Goal: Task Accomplishment & Management: Manage account settings

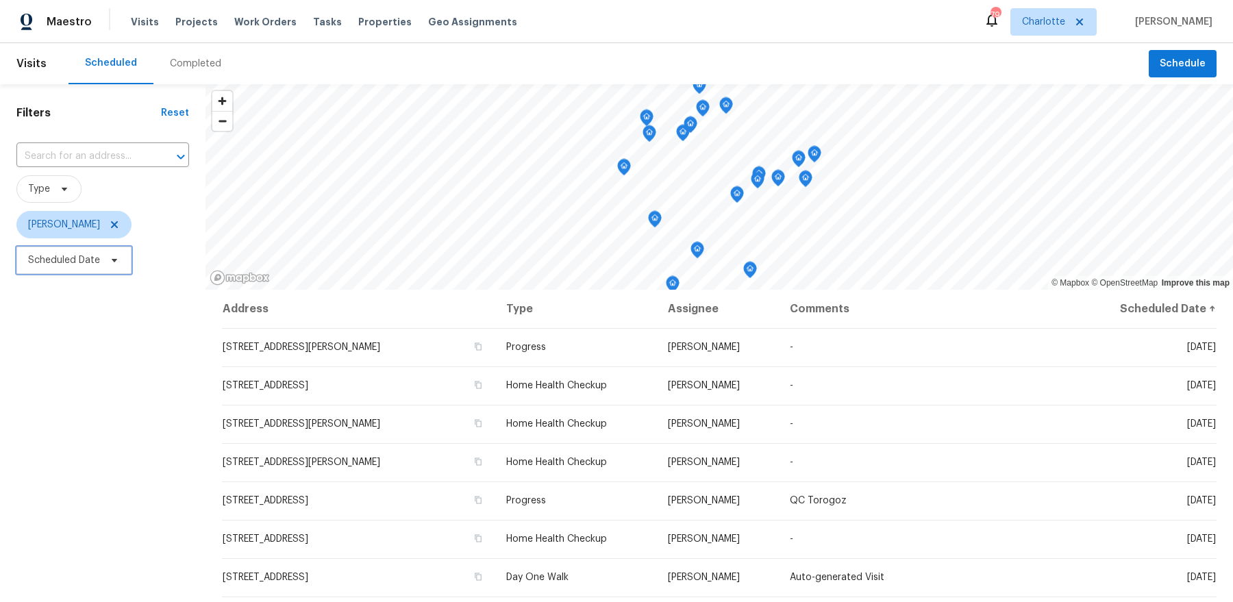
click at [79, 249] on span "Scheduled Date" at bounding box center [73, 260] width 115 height 27
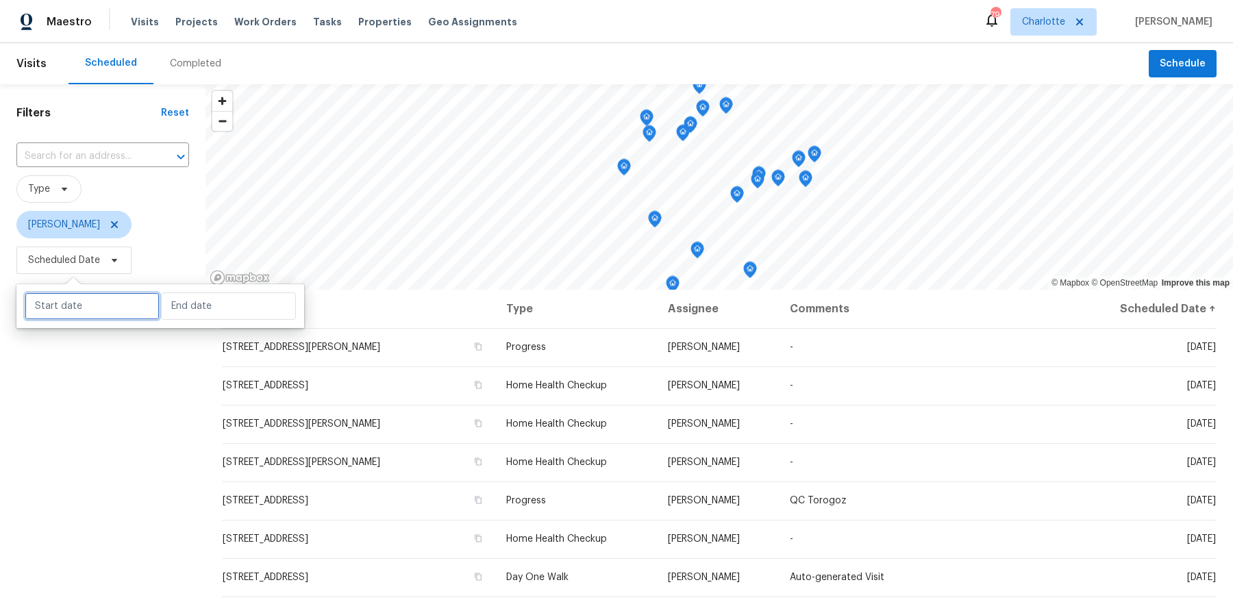
select select "7"
select select "2025"
select select "8"
select select "2025"
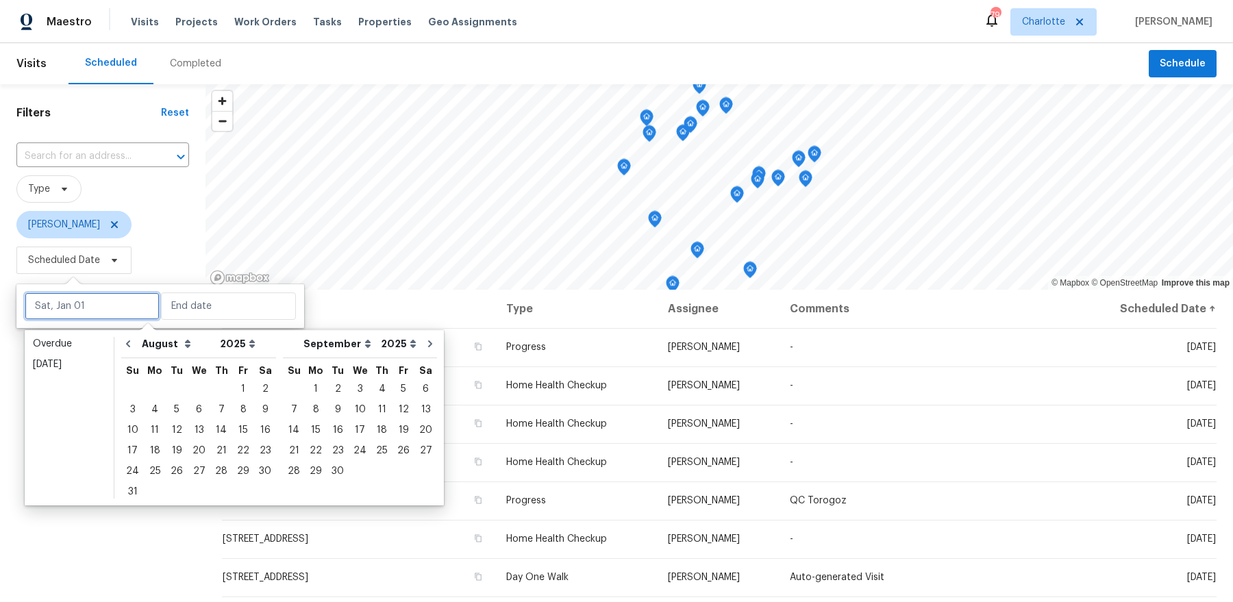
click at [91, 308] on input "text" at bounding box center [92, 306] width 135 height 27
click at [176, 430] on div "12" at bounding box center [177, 430] width 22 height 19
type input "[DATE]"
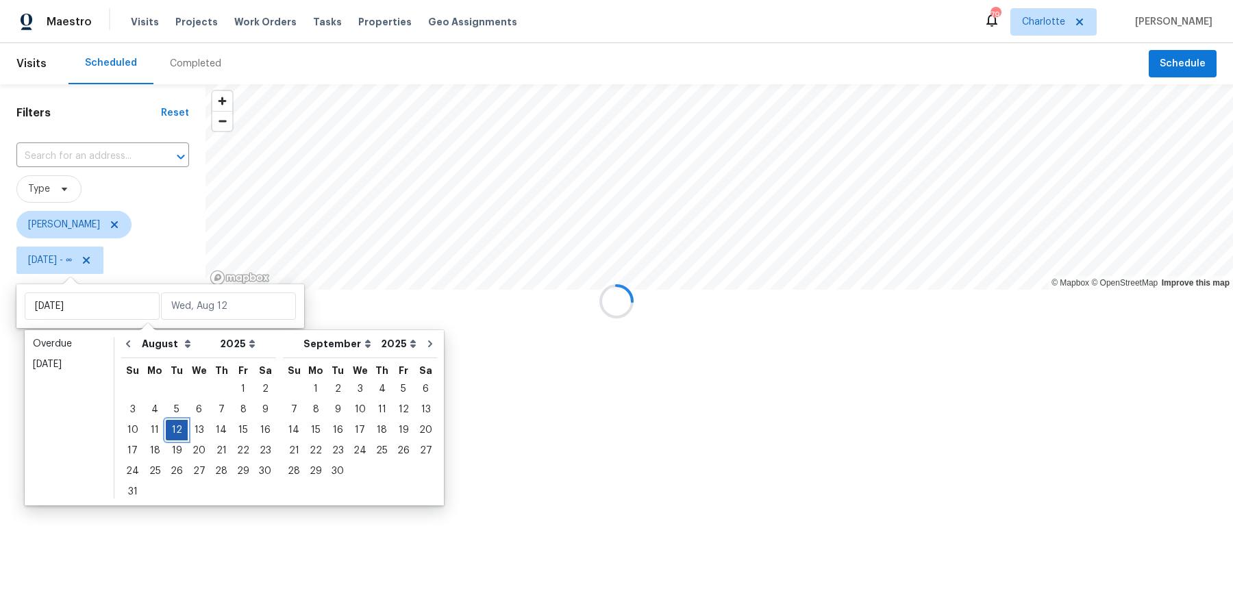
click at [176, 430] on div "12" at bounding box center [177, 430] width 22 height 19
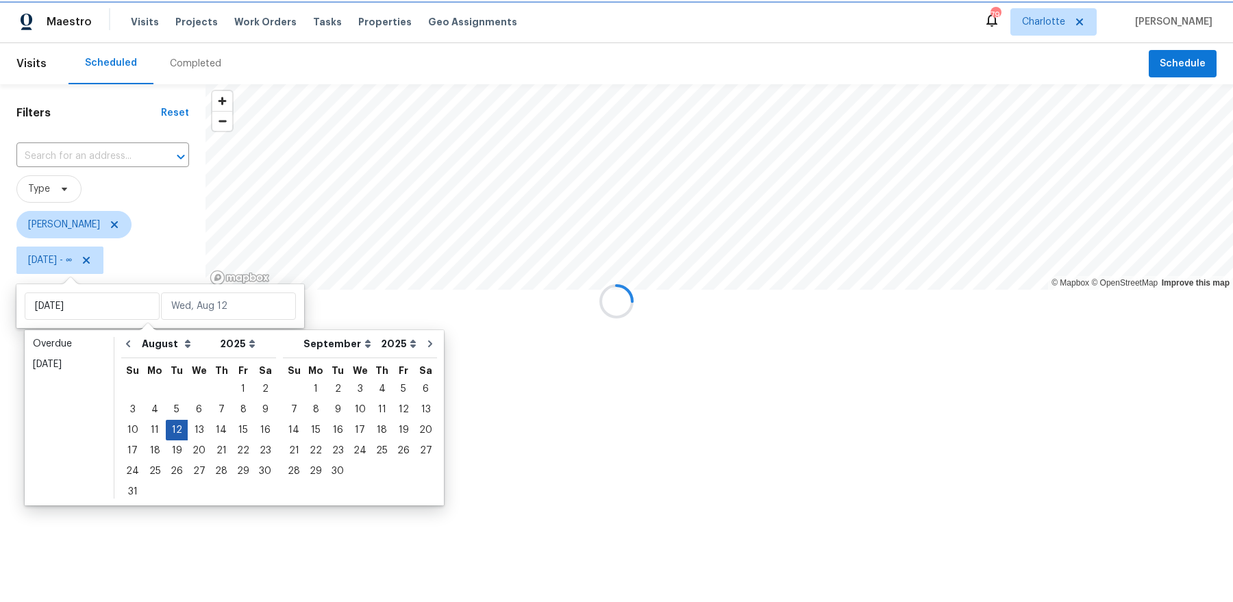
type input "[DATE]"
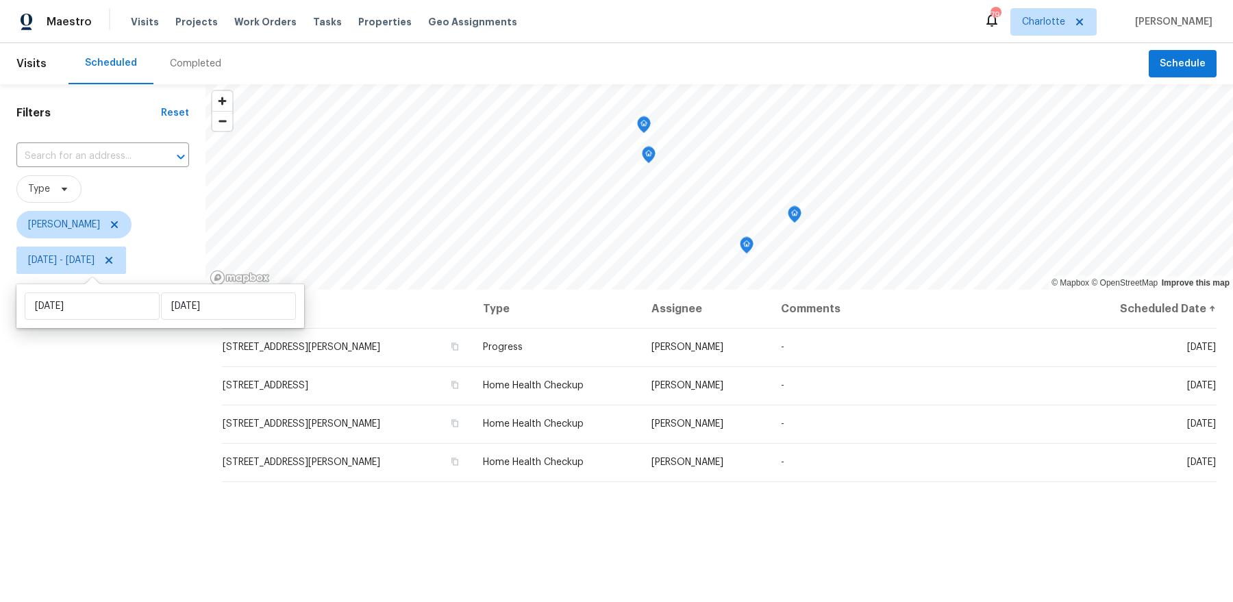
click at [162, 456] on div "Filters Reset ​ Type [PERSON_NAME] [DATE] - [DATE]" at bounding box center [103, 427] width 206 height 687
click at [796, 215] on icon "Map marker" at bounding box center [795, 213] width 4 height 3
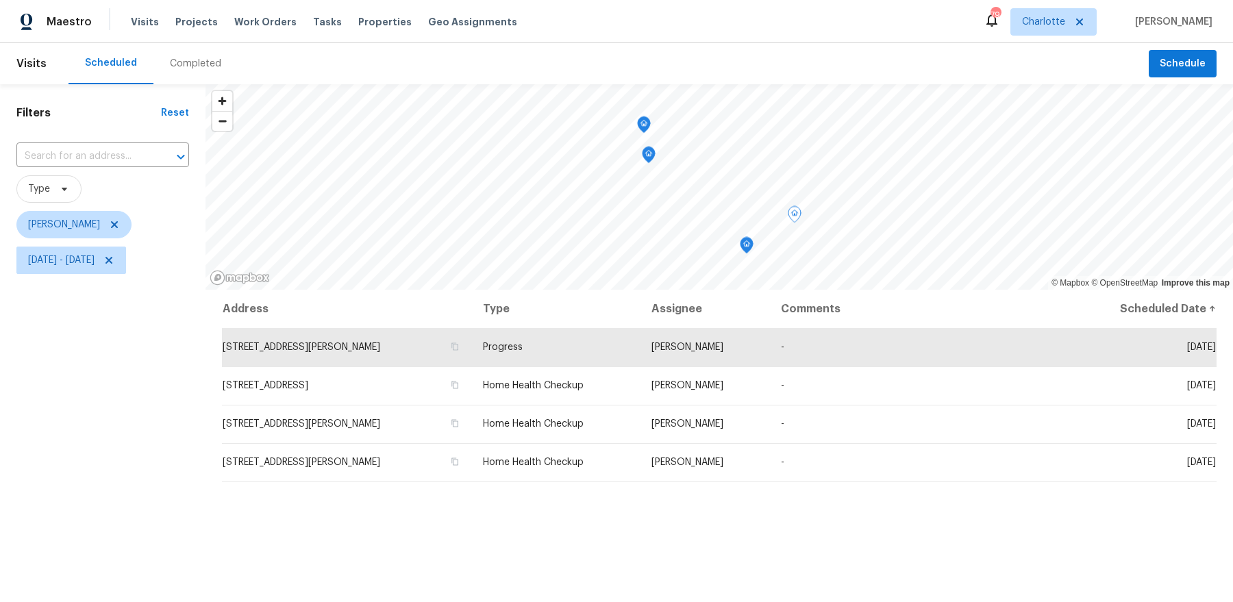
click at [643, 126] on icon "Map marker" at bounding box center [644, 125] width 12 height 16
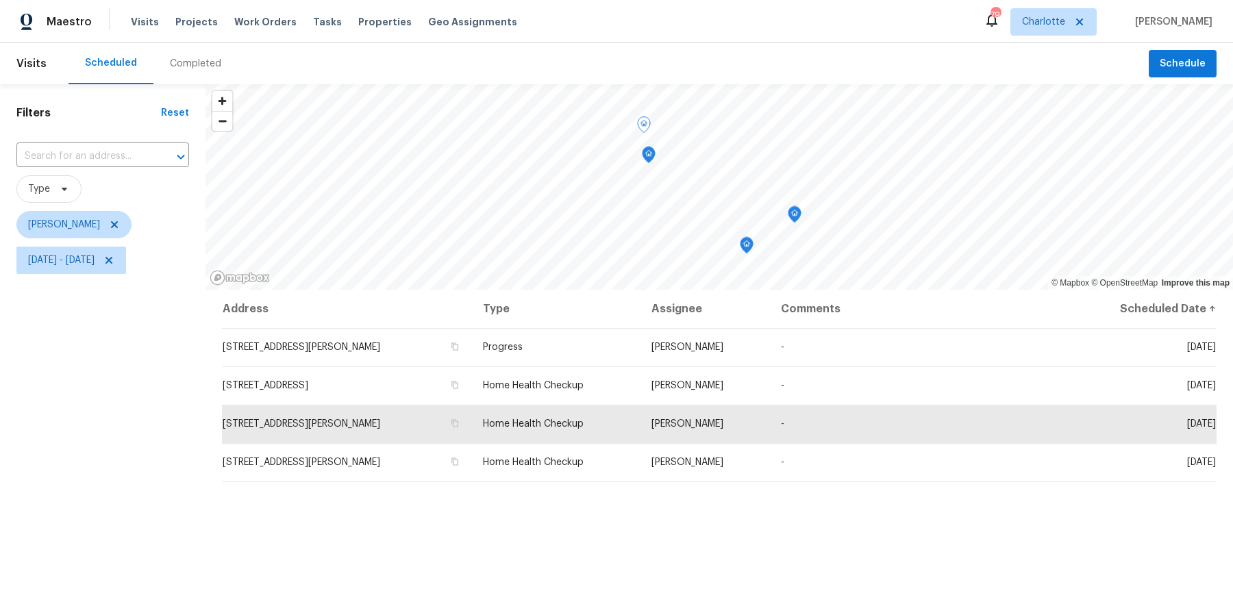
click at [647, 154] on icon "Map marker" at bounding box center [649, 155] width 12 height 16
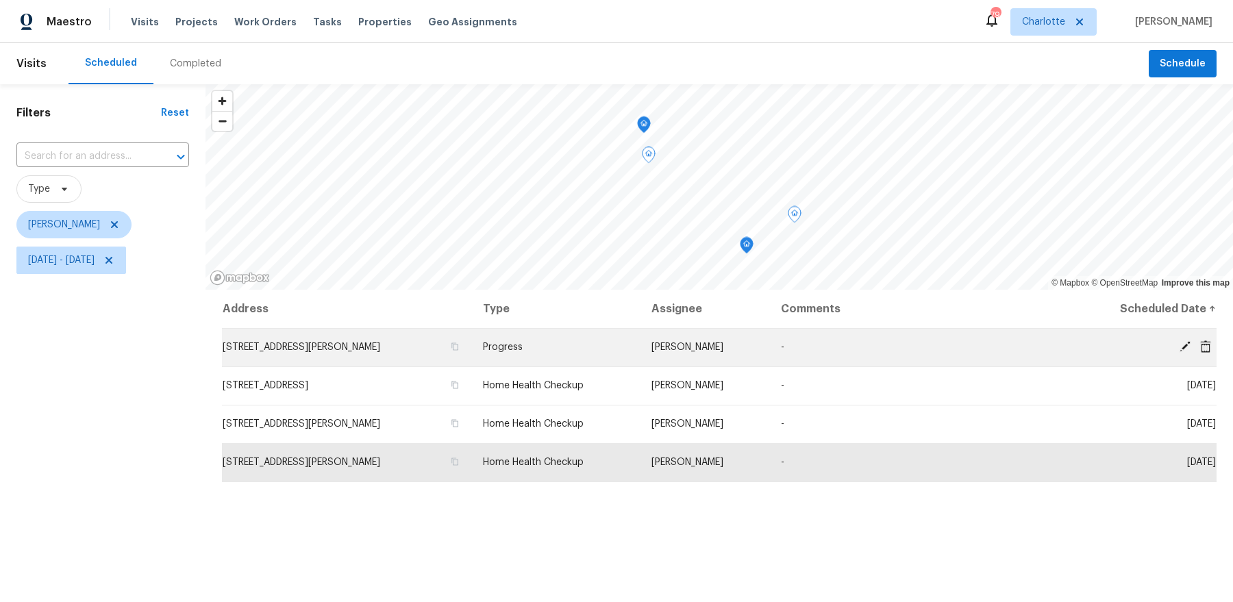
click at [1183, 346] on icon at bounding box center [1185, 346] width 11 height 11
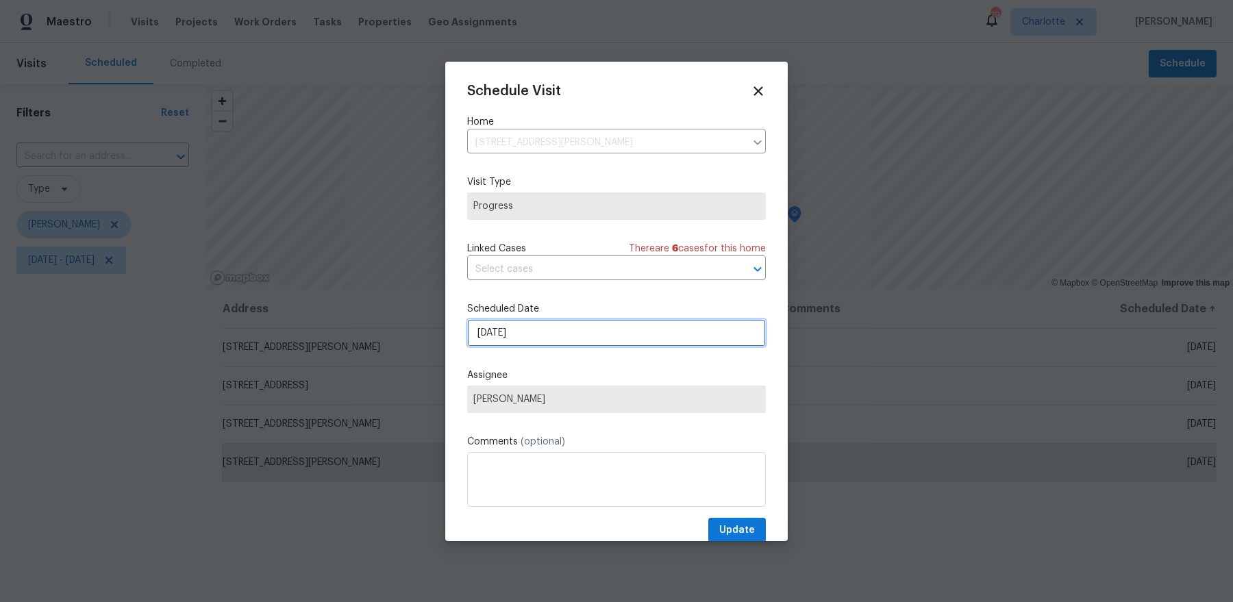
click at [534, 321] on input "[DATE]" at bounding box center [616, 332] width 299 height 27
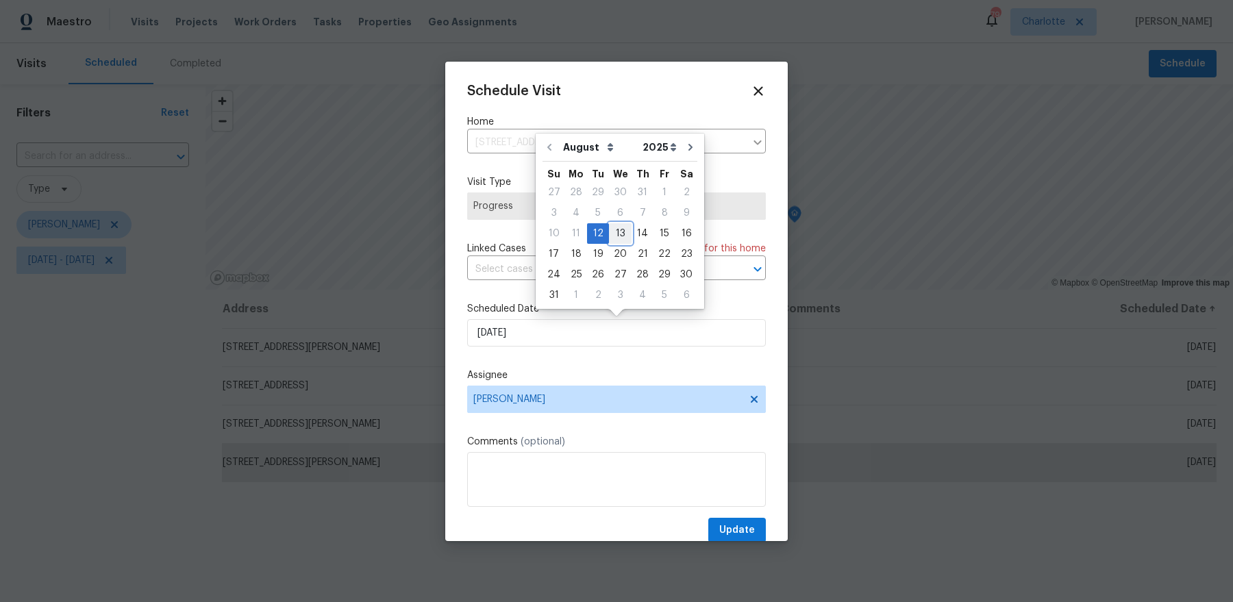
click at [610, 238] on div "13" at bounding box center [620, 233] width 23 height 19
type input "[DATE]"
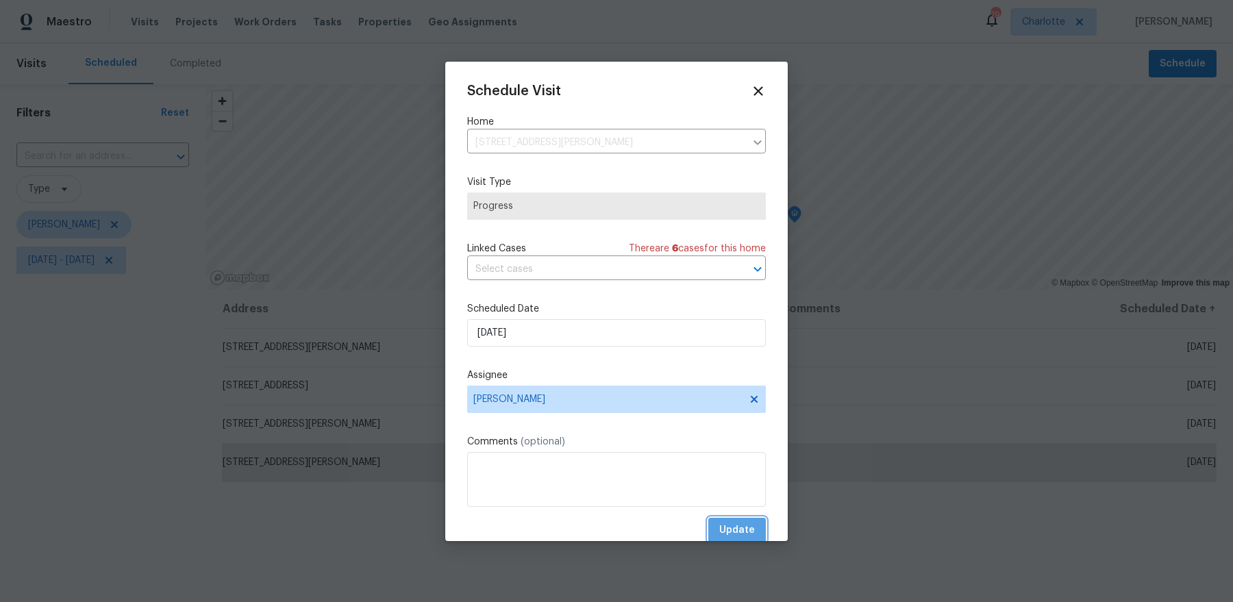
click at [733, 537] on span "Update" at bounding box center [737, 530] width 36 height 17
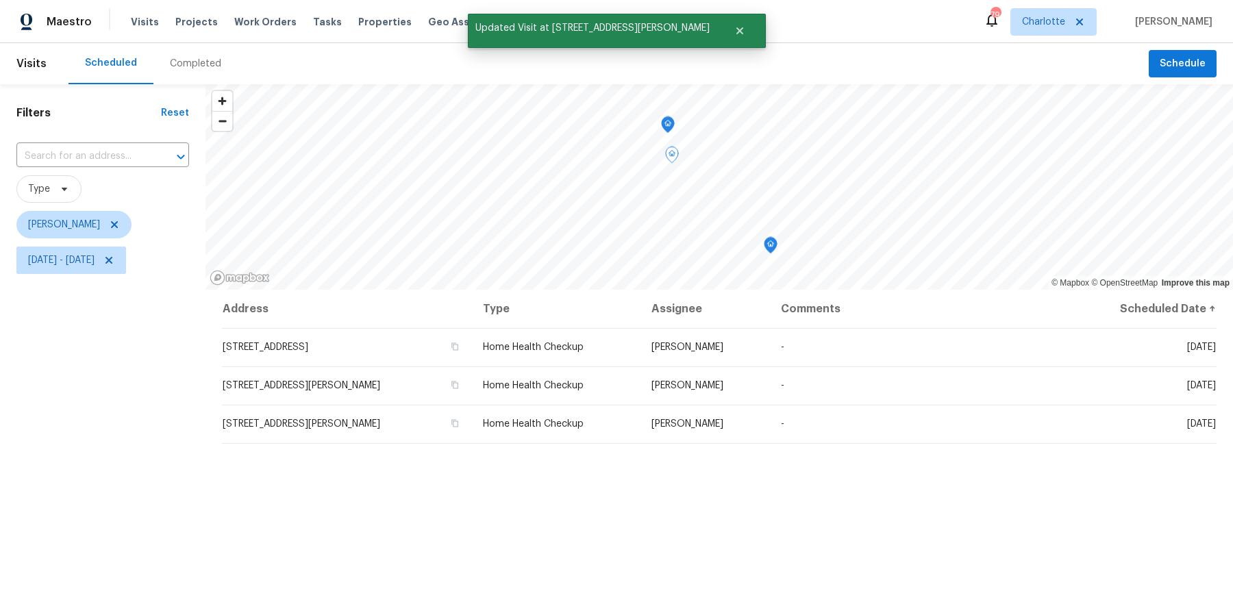
click at [771, 247] on icon "Map marker" at bounding box center [771, 246] width 12 height 16
